Goal: Task Accomplishment & Management: Use online tool/utility

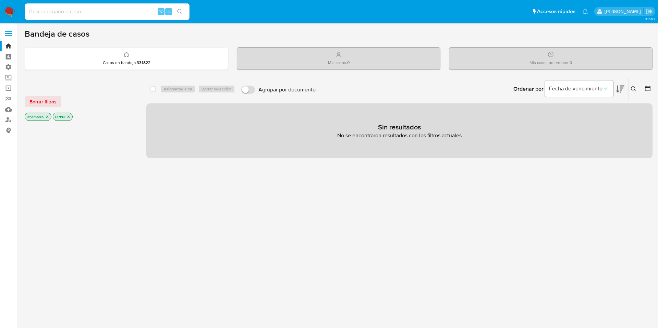
click at [10, 32] on label at bounding box center [8, 33] width 17 height 14
click at [0, 0] on input "checkbox" at bounding box center [0, 0] width 0 height 0
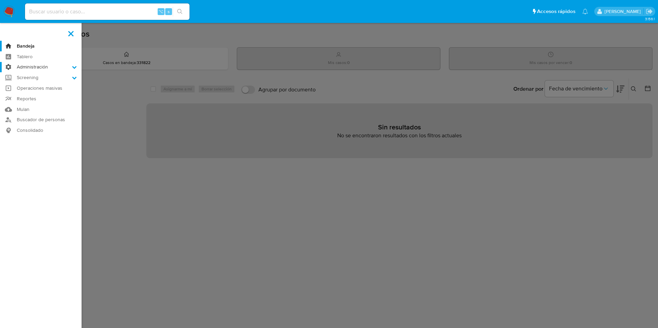
click at [36, 65] on label "Administración" at bounding box center [41, 67] width 82 height 11
click at [0, 0] on input "Administración" at bounding box center [0, 0] width 0 height 0
click at [29, 75] on link "Reglas" at bounding box center [41, 76] width 82 height 9
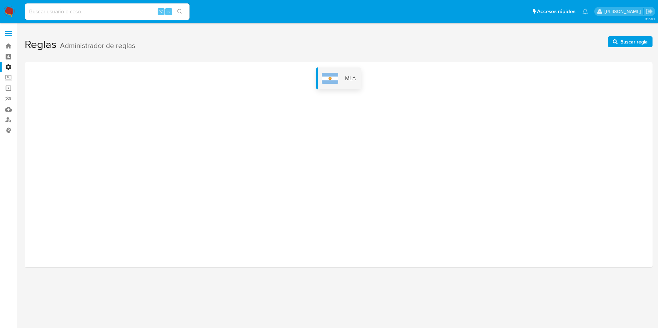
click at [347, 83] on div "MLA" at bounding box center [338, 79] width 45 height 22
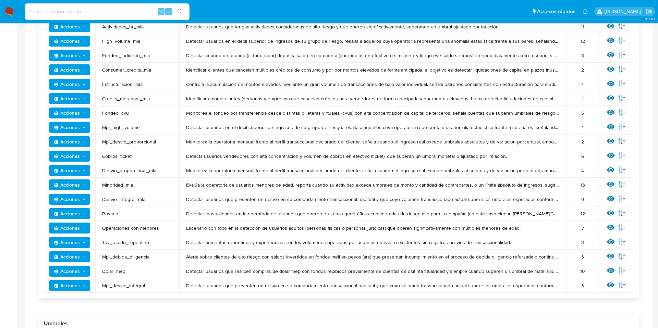
scroll to position [241, 0]
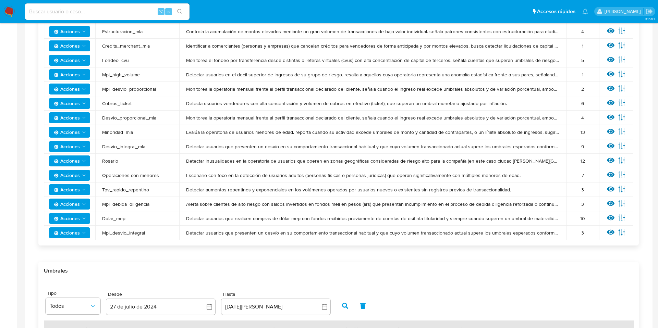
click at [78, 220] on span "Acciones" at bounding box center [67, 218] width 26 height 11
click at [70, 231] on button "Ver umbrales" at bounding box center [70, 236] width 62 height 16
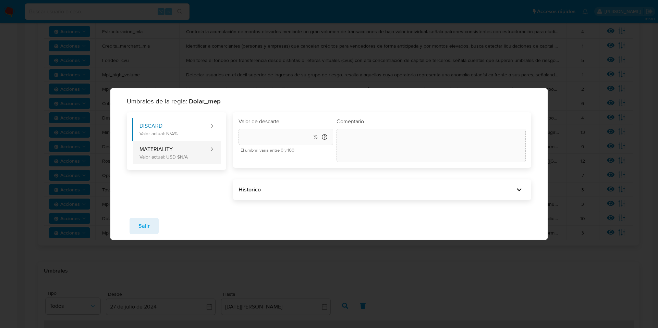
click at [178, 153] on button "MATERIALITY Valor actual: USD $N/A" at bounding box center [170, 152] width 77 height 23
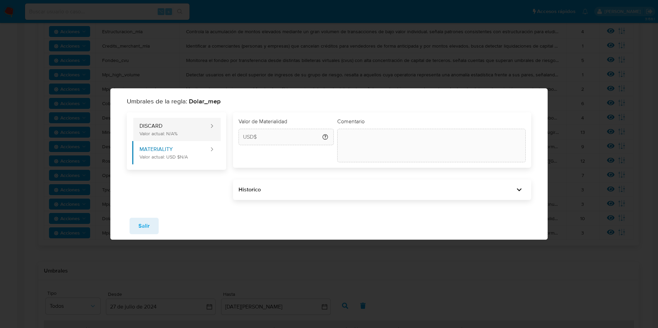
click at [181, 127] on button "DISCARD Valor actual: N/A%" at bounding box center [170, 129] width 77 height 23
click at [415, 128] on div "Comentario" at bounding box center [431, 140] width 189 height 45
click at [445, 260] on div "Umbrales de la regla: Dolar_mep DISCARD Valor actual: N/A% MATERIALITY Valor ac…" at bounding box center [329, 164] width 658 height 328
click at [146, 227] on span "Salir" at bounding box center [144, 226] width 11 height 15
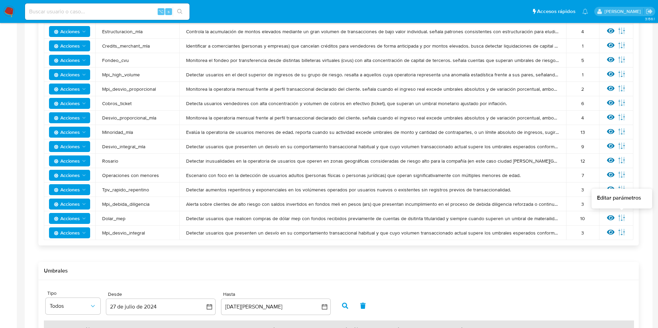
click at [623, 217] on icon at bounding box center [622, 218] width 8 height 8
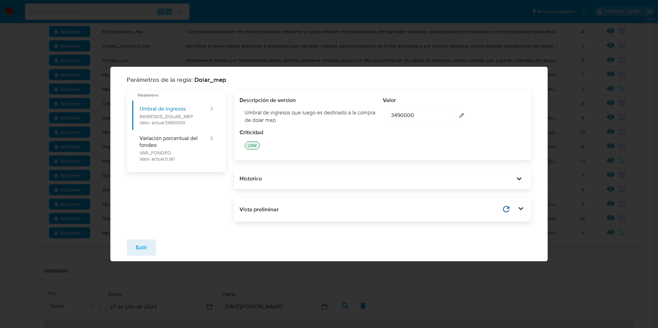
click at [436, 112] on input "3490000" at bounding box center [422, 115] width 69 height 13
click at [582, 115] on div "Parámetros de la regla: Dolar_mep Parametros Umbral de ingresos INGRESOS_DOLAR_…" at bounding box center [329, 164] width 658 height 328
click at [137, 246] on span "Salir" at bounding box center [141, 247] width 11 height 15
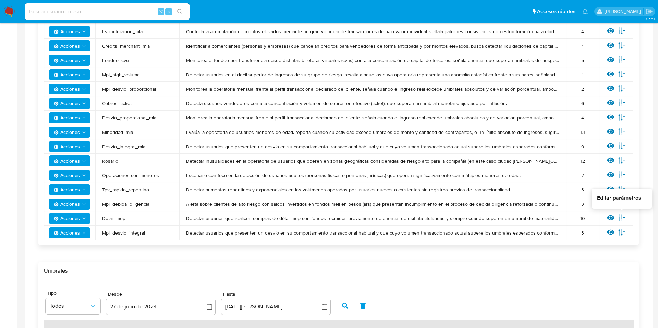
click at [625, 217] on icon at bounding box center [622, 218] width 8 height 8
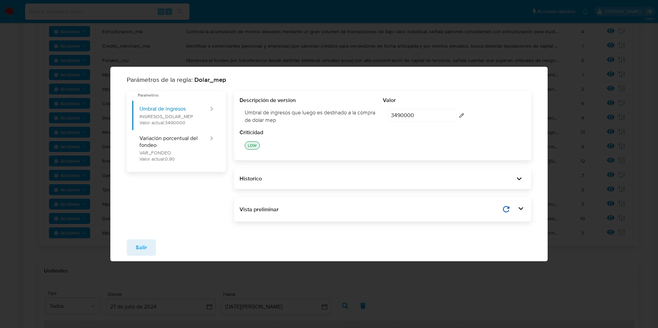
click at [462, 113] on icon "button" at bounding box center [461, 115] width 5 height 5
click at [403, 116] on input "3490000" at bounding box center [422, 115] width 69 height 13
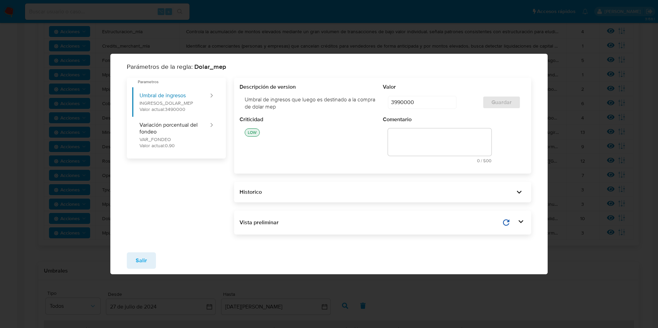
type input "3990000"
click at [466, 69] on h3 "Parámetros de la regla: Dolar_mep" at bounding box center [329, 66] width 405 height 9
click at [476, 113] on div "3990000 3990000 editar contenido: Valor Guardar" at bounding box center [454, 102] width 143 height 23
click at [429, 142] on textarea at bounding box center [440, 142] width 104 height 27
type textarea "D"
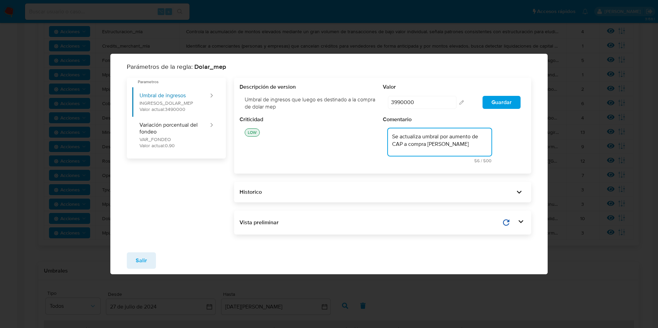
type textarea "Se actualiza umbral por aumento de CAP a compra [PERSON_NAME]"
click at [522, 142] on div "Se actualiza umbral por aumento de CAP a compra [PERSON_NAME] 56 / 500 444 cara…" at bounding box center [454, 145] width 143 height 45
click at [496, 104] on span "Guardar" at bounding box center [502, 103] width 20 height 12
type input "3490000"
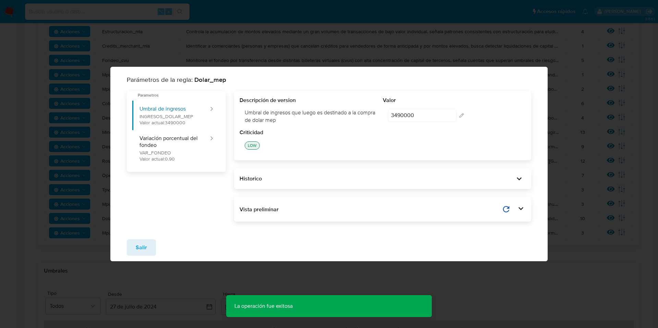
click at [146, 247] on span "Salir" at bounding box center [141, 247] width 11 height 15
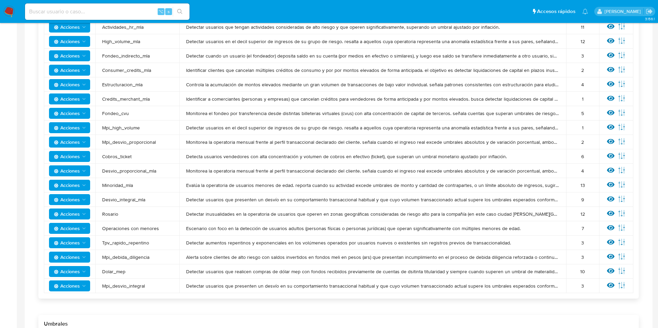
scroll to position [249, 0]
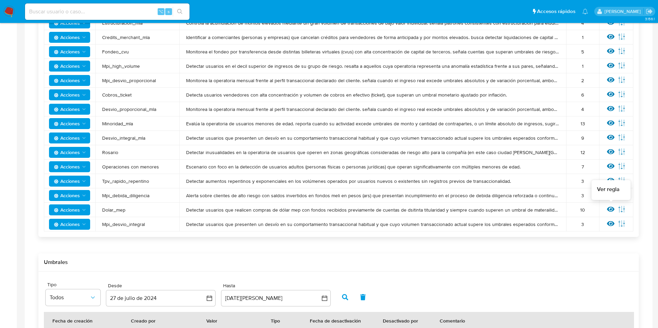
click at [611, 209] on icon at bounding box center [611, 209] width 8 height 5
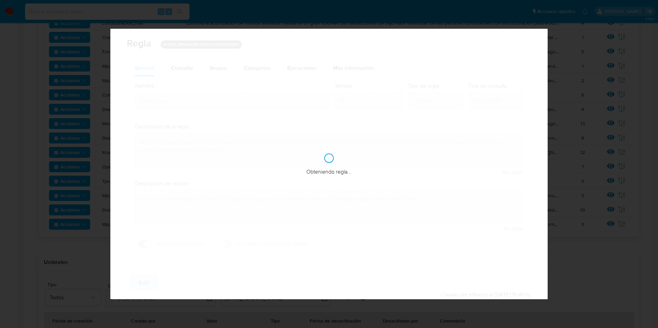
checkbox input "true"
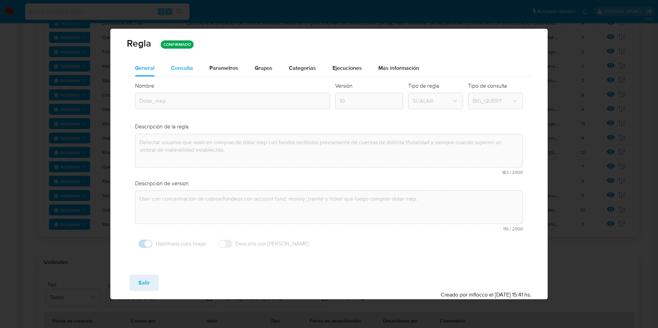
click at [188, 69] on span "Consulta" at bounding box center [182, 68] width 22 height 8
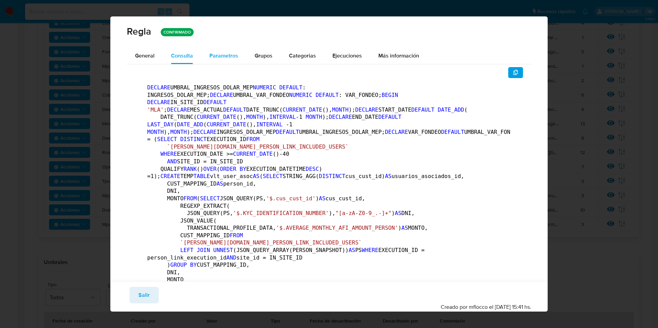
click at [217, 59] on span "Parametros" at bounding box center [223, 56] width 29 height 8
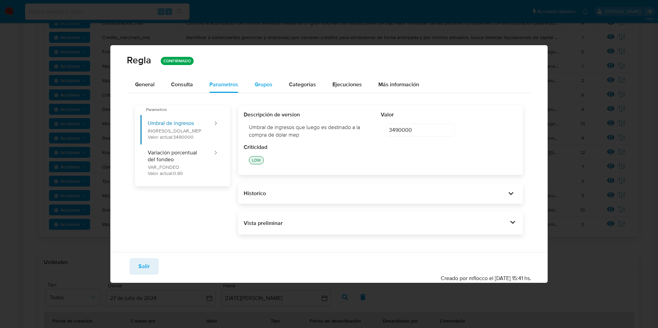
click at [265, 84] on span "Grupos" at bounding box center [264, 85] width 18 height 8
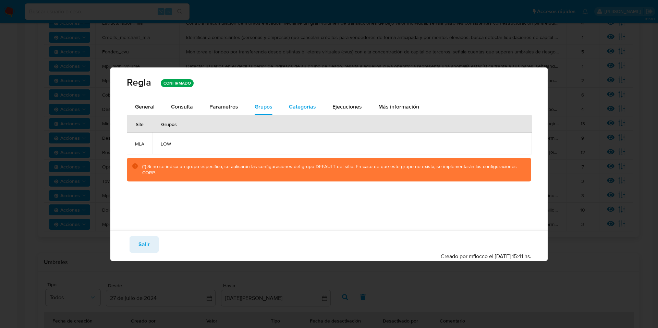
click at [304, 99] on div "Categorias" at bounding box center [302, 107] width 27 height 16
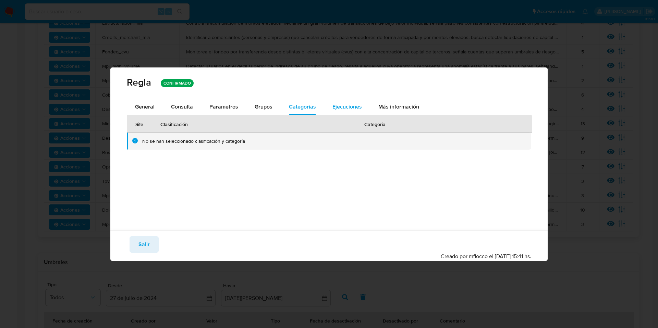
click at [339, 107] on span "Ejecuciones" at bounding box center [347, 107] width 29 height 8
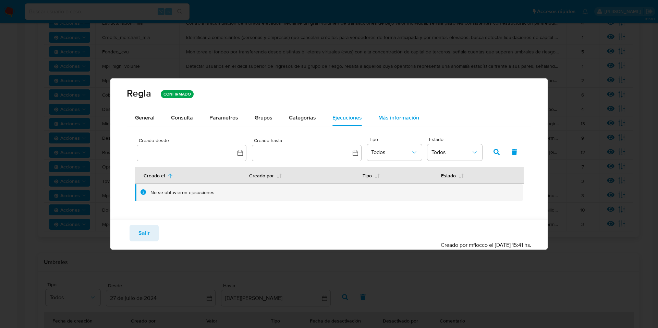
click at [394, 114] on span "Más información" at bounding box center [399, 118] width 41 height 8
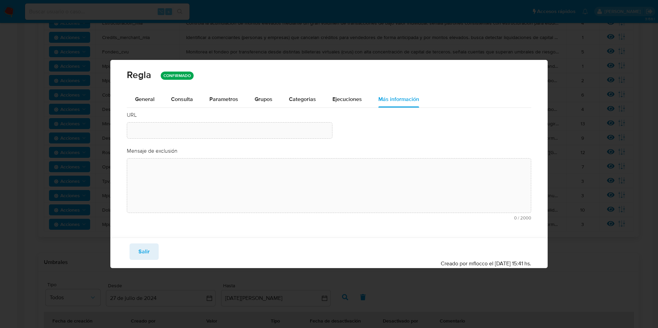
click at [570, 106] on div "Regla CONFIRMADO General Consulta Parametros Grupos Categorias Ejecuciones Más …" at bounding box center [329, 164] width 658 height 328
click at [148, 259] on span "Salir" at bounding box center [144, 251] width 11 height 15
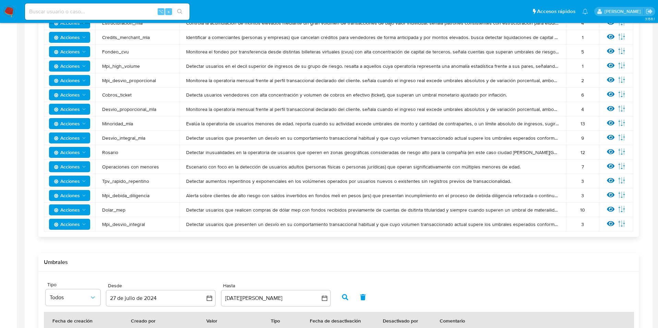
click at [81, 211] on icon "Acciones" at bounding box center [83, 209] width 5 height 5
click at [71, 226] on button "Ver umbrales" at bounding box center [70, 227] width 62 height 16
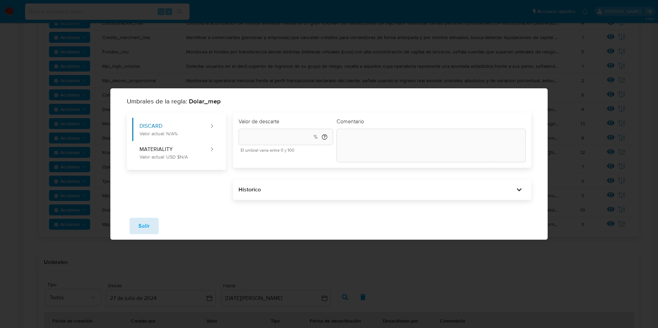
click at [138, 223] on button "Salir" at bounding box center [144, 226] width 29 height 16
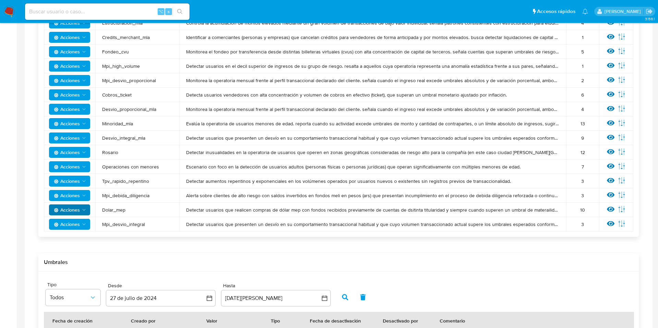
click at [77, 217] on td "Acciones" at bounding box center [69, 210] width 51 height 14
click at [78, 214] on span "Acciones" at bounding box center [67, 210] width 26 height 11
click at [77, 243] on button "Ver historico" at bounding box center [70, 244] width 62 height 16
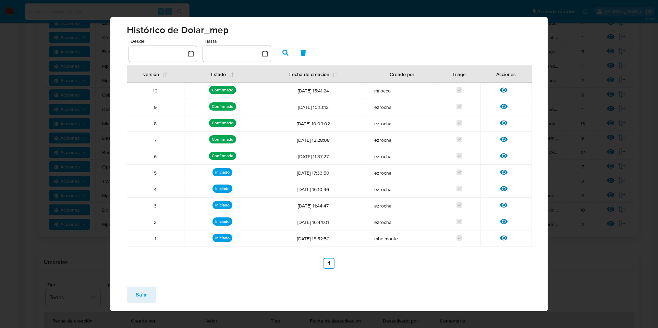
click at [595, 233] on div "Histórico de Dolar_mep Desde Hasta versión Estado Fecha de creación Creado por …" at bounding box center [329, 164] width 658 height 328
click at [501, 90] on icon at bounding box center [504, 89] width 8 height 5
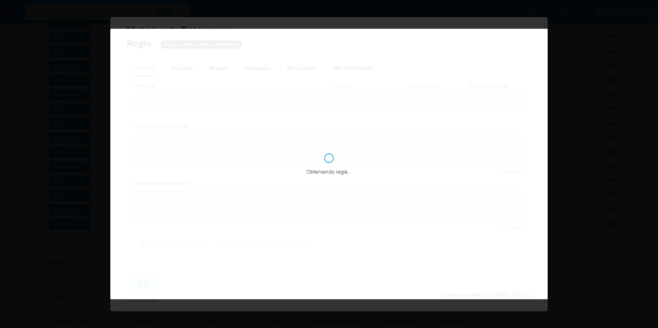
checkbox input "true"
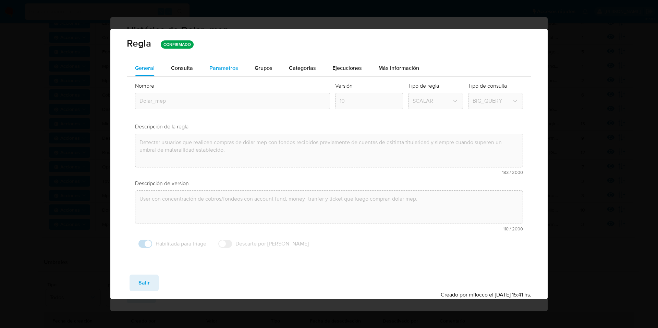
click at [228, 70] on span "Parametros" at bounding box center [223, 68] width 29 height 8
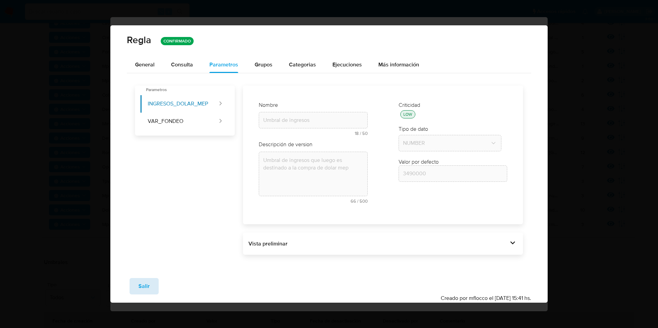
click at [153, 281] on button "Salir" at bounding box center [144, 286] width 29 height 16
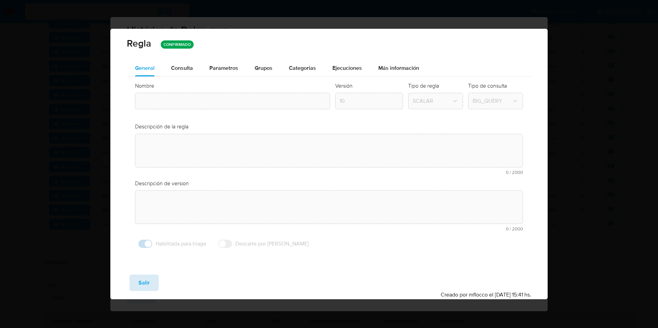
type input "Dolar_mep"
type textarea "Detectar usuarios que realicen compras de dólar mep con fondos recibidos previa…"
type textarea "User con concentración de cobros/fondeos con account fund, money_tranfer y tick…"
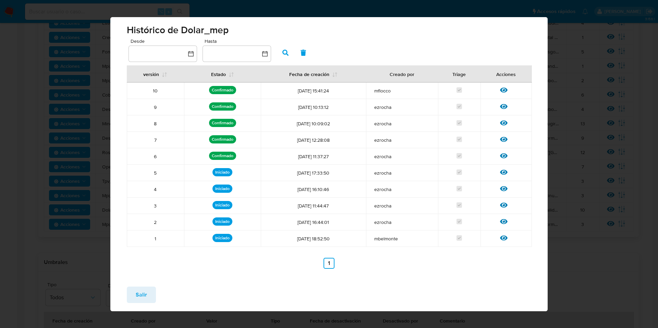
click at [133, 293] on button "Salir" at bounding box center [141, 295] width 29 height 16
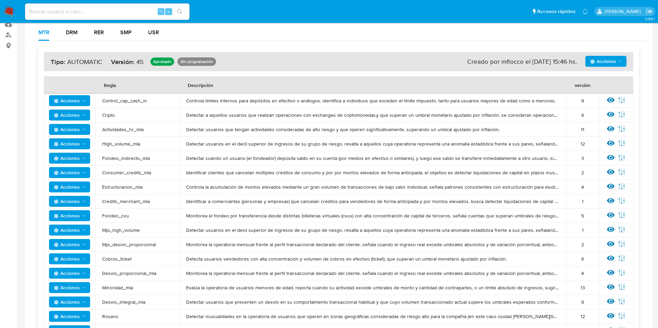
scroll to position [80, 0]
